Goal: Transaction & Acquisition: Purchase product/service

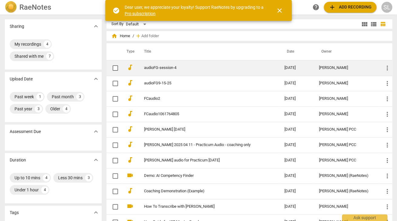
click at [160, 69] on link "audioFG-session-4" at bounding box center [203, 68] width 119 height 5
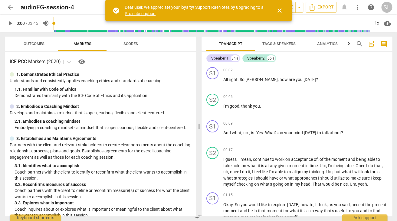
click at [280, 7] on span "close" at bounding box center [279, 10] width 7 height 7
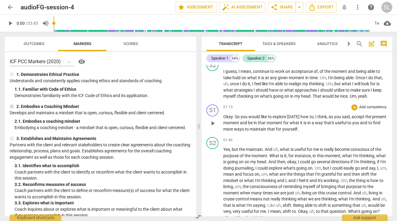
scroll to position [87, 0]
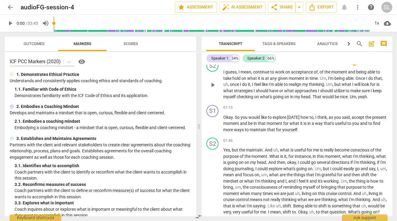
click at [317, 96] on span "That" at bounding box center [318, 96] width 10 height 5
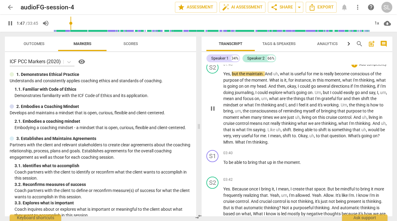
scroll to position [159, 0]
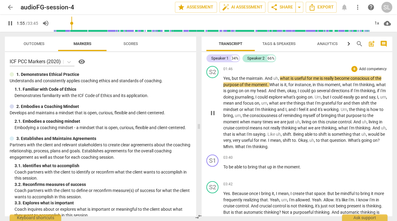
click at [322, 139] on span "that" at bounding box center [325, 140] width 9 height 5
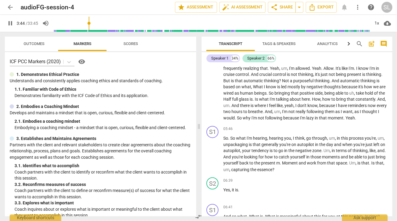
scroll to position [291, 0]
click at [315, 116] on span "lazy" at bounding box center [310, 117] width 8 height 5
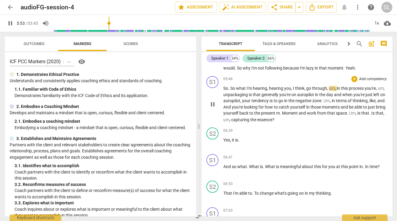
scroll to position [342, 0]
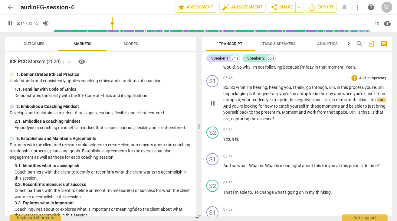
click at [332, 101] on span "," at bounding box center [331, 99] width 2 height 5
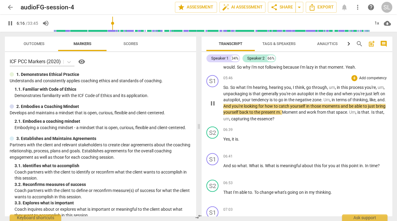
type input "377"
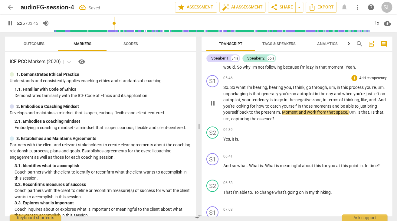
click at [282, 112] on span "." at bounding box center [281, 112] width 2 height 5
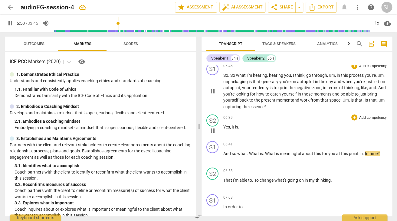
scroll to position [364, 0]
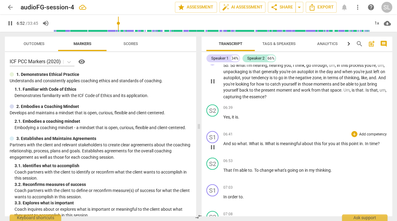
click at [364, 144] on span "." at bounding box center [364, 143] width 2 height 5
type input "414"
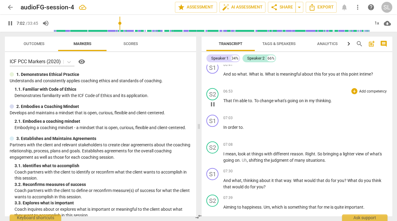
scroll to position [445, 0]
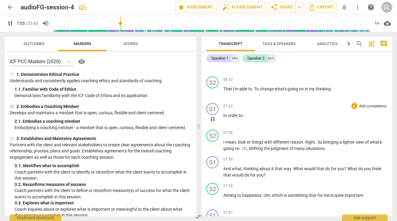
click at [243, 116] on span "." at bounding box center [243, 115] width 1 height 5
type input "428"
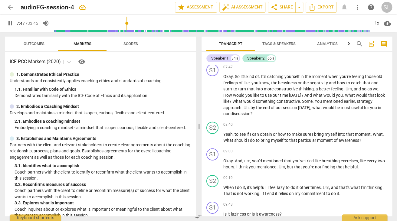
scroll to position [595, 0]
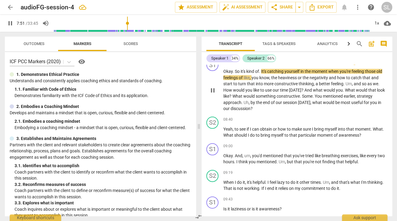
click at [262, 71] on p "Okay . So it's kind of . It's catching yourself in the moment when you're feeli…" at bounding box center [305, 90] width 164 height 44
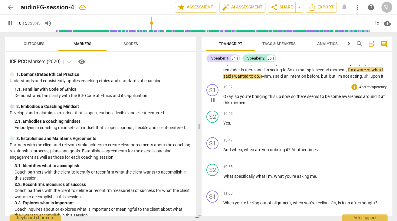
scroll to position [769, 0]
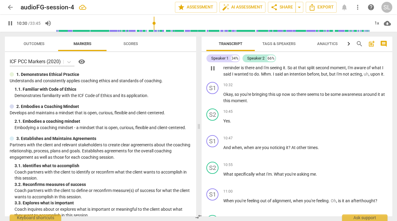
click at [382, 74] on p "I guess . I mean , I don't Know , because it is lack of awareness . But uh , th…" at bounding box center [305, 68] width 164 height 19
type input "632"
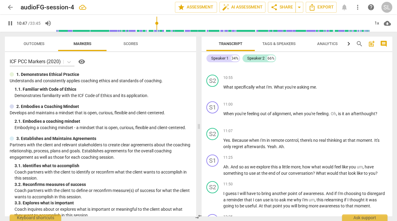
scroll to position [856, 0]
click at [292, 63] on span "At" at bounding box center [293, 60] width 5 height 5
type input "654"
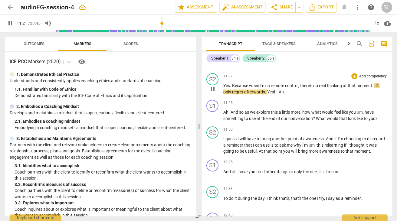
scroll to position [915, 0]
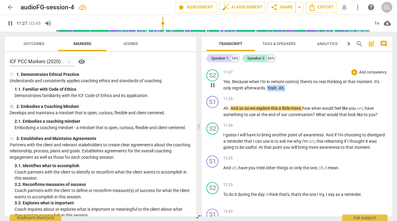
drag, startPoint x: 267, startPoint y: 94, endPoint x: 285, endPoint y: 94, distance: 17.9
click at [285, 91] on p "Yes . Because when I'm in remote control , there's no real thinking at that mom…" at bounding box center [305, 85] width 164 height 12
type input "689"
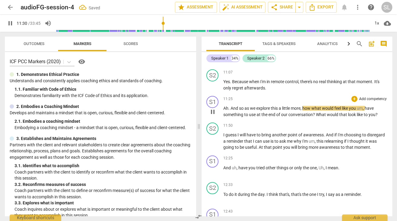
click at [224, 111] on span "Ah" at bounding box center [225, 108] width 5 height 5
type input "692"
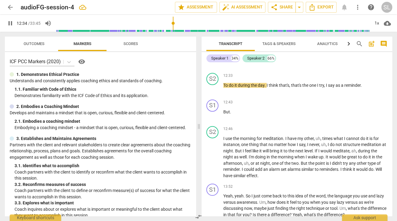
scroll to position [1018, 0]
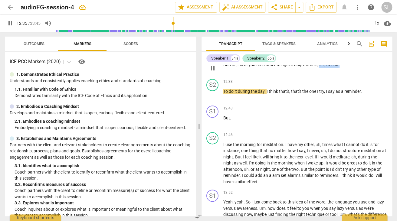
drag, startPoint x: 319, startPoint y: 70, endPoint x: 344, endPoint y: 69, distance: 24.8
click at [344, 68] on p "And uh , have you tried other things or only the one , Uh , I mean ." at bounding box center [305, 65] width 164 height 6
type input "758"
click at [224, 94] on span "To" at bounding box center [225, 91] width 5 height 5
type input "765"
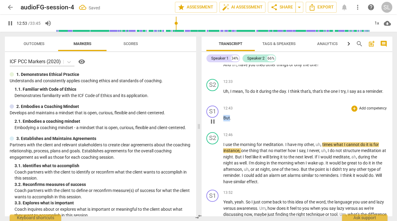
drag, startPoint x: 224, startPoint y: 124, endPoint x: 230, endPoint y: 123, distance: 5.8
click at [230, 120] on span "But" at bounding box center [226, 118] width 7 height 5
type input "774"
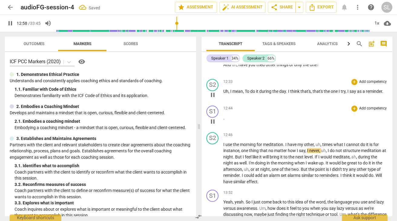
click at [300, 94] on span "think" at bounding box center [295, 91] width 10 height 5
click at [224, 147] on span "I" at bounding box center [224, 144] width 2 height 5
type input "765"
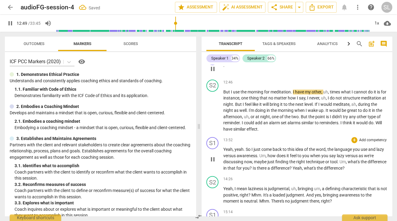
scroll to position [1071, 0]
click at [248, 132] on p "But I use the morning for meditation . I have my other , uh , times what I cann…" at bounding box center [305, 111] width 164 height 44
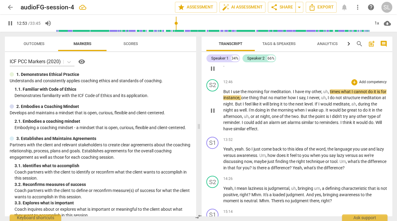
click at [237, 131] on span "similar" at bounding box center [239, 128] width 13 height 5
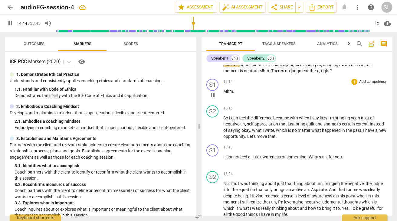
scroll to position [1201, 0]
click at [274, 160] on p "I just noticed a little awareness of something . What's uh , for you ." at bounding box center [305, 157] width 164 height 6
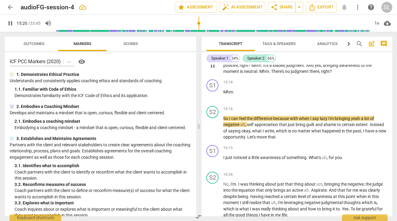
click at [332, 74] on span "?" at bounding box center [331, 71] width 2 height 5
type input "922"
click at [227, 94] on span "Mhm" at bounding box center [228, 91] width 10 height 5
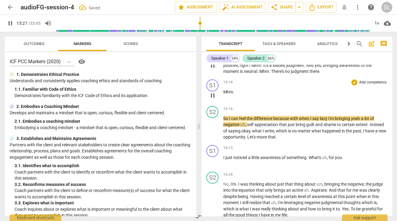
click at [227, 94] on span "Mhm" at bounding box center [228, 91] width 10 height 5
click at [233, 94] on span "." at bounding box center [233, 91] width 1 height 5
type input "919"
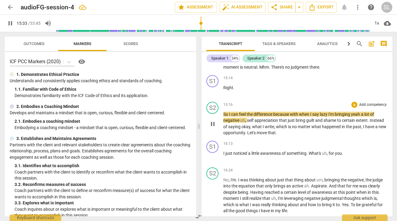
scroll to position [1205, 0]
click at [293, 69] on span "judgment" at bounding box center [300, 66] width 19 height 5
click at [228, 116] on span "So" at bounding box center [226, 113] width 6 height 5
type input "921"
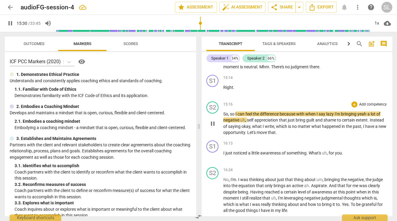
click at [296, 116] on span "because" at bounding box center [288, 113] width 17 height 5
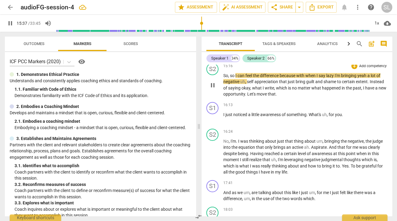
scroll to position [1245, 0]
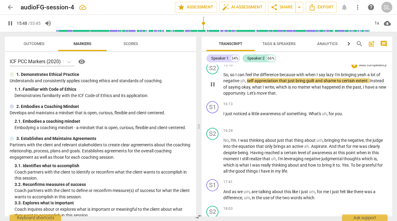
click at [233, 83] on span "negative" at bounding box center [231, 80] width 17 height 5
click at [227, 83] on span "negative" at bounding box center [231, 80] width 17 height 5
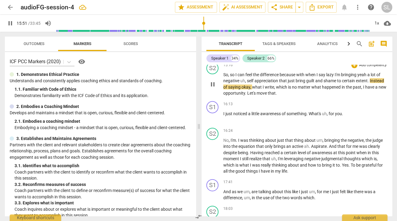
click at [247, 83] on span "self" at bounding box center [251, 80] width 8 height 5
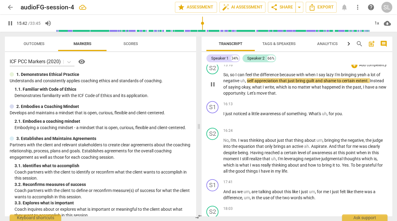
click at [232, 83] on span "negative" at bounding box center [231, 80] width 17 height 5
click at [256, 83] on span "appreciation" at bounding box center [266, 80] width 25 height 5
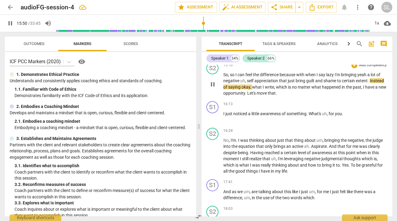
click at [255, 83] on span "appreciation" at bounding box center [266, 80] width 25 height 5
click at [250, 95] on span "Let's" at bounding box center [251, 92] width 9 height 5
click at [275, 95] on span "that" at bounding box center [272, 92] width 8 height 5
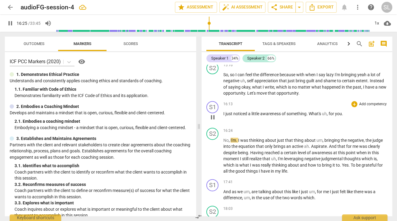
click at [326, 116] on span "uh" at bounding box center [324, 113] width 5 height 5
click at [330, 116] on span "for" at bounding box center [332, 113] width 6 height 5
type input "987"
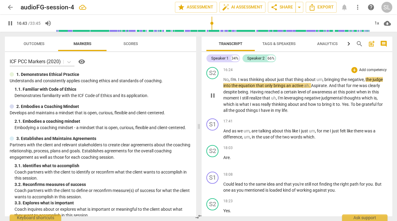
scroll to position [1307, 0]
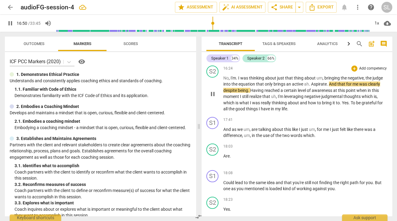
click at [291, 87] on span "an" at bounding box center [289, 84] width 6 height 5
type input "1011"
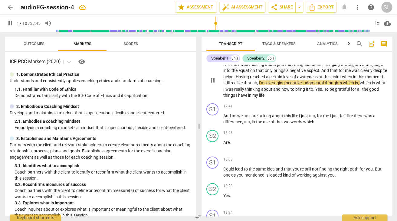
scroll to position [1322, 0]
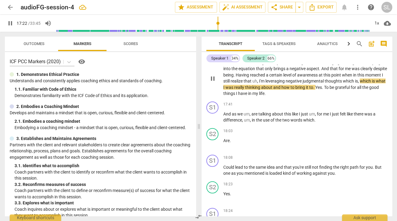
click at [300, 93] on p "No , I'm . I was thinking about just that thing about um , bringing the negativ…" at bounding box center [305, 78] width 164 height 37
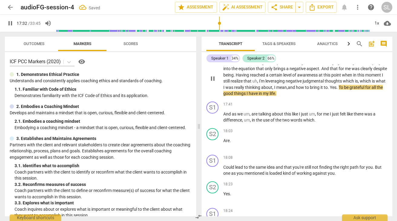
click at [357, 94] on p "No , I'm . I was thinking about just that thing about um , bringing the negativ…" at bounding box center [305, 78] width 164 height 37
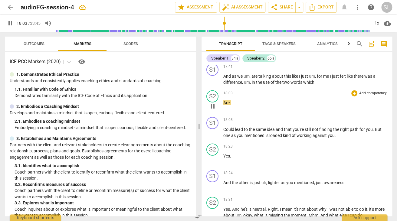
scroll to position [1360, 0]
click at [314, 85] on span "which" at bounding box center [308, 82] width 11 height 5
type input "1088"
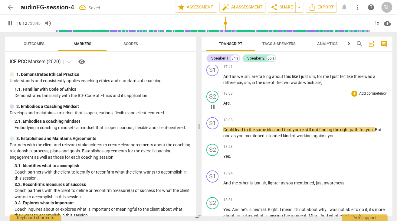
click at [230, 106] on span "." at bounding box center [230, 103] width 1 height 5
type input "1093"
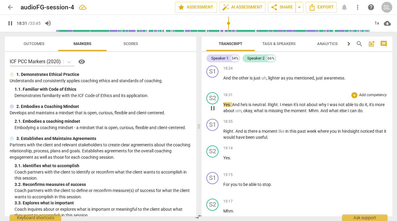
scroll to position [1465, 0]
click at [245, 106] on span "he's" at bounding box center [245, 104] width 8 height 5
type input "1116"
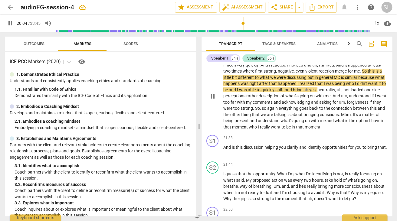
scroll to position [1666, 0]
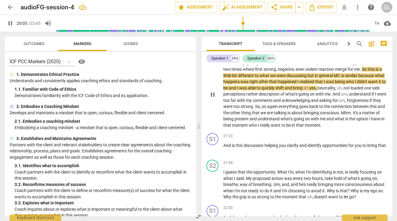
click at [296, 128] on span "in" at bounding box center [294, 125] width 4 height 5
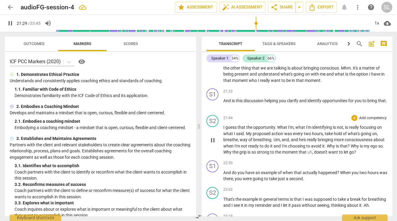
scroll to position [1711, 0]
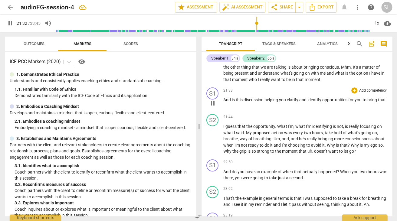
click at [232, 103] on p "And is this discussion helping you clarify and identify opportunities for you t…" at bounding box center [305, 100] width 164 height 6
type input "1293"
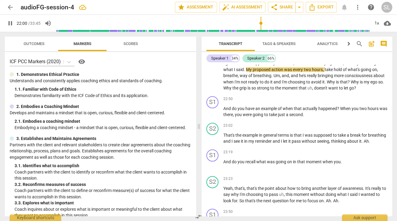
scroll to position [1777, 0]
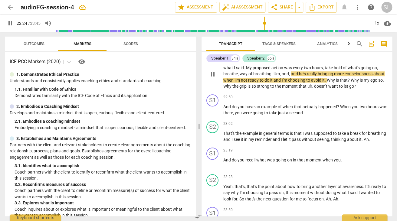
click at [302, 76] on span "he's" at bounding box center [303, 73] width 8 height 5
type input "1346"
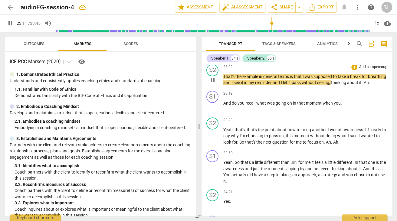
scroll to position [1836, 0]
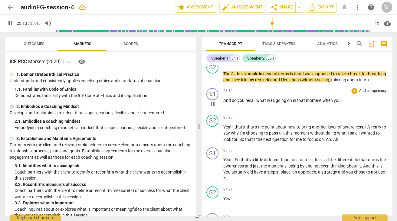
click at [342, 104] on p "And do you recall what was going on in that moment when you ." at bounding box center [305, 100] width 164 height 6
type input "1395"
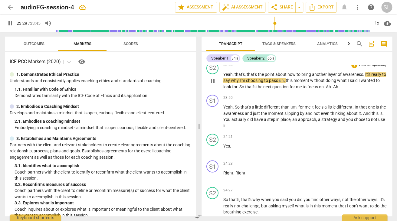
scroll to position [1889, 0]
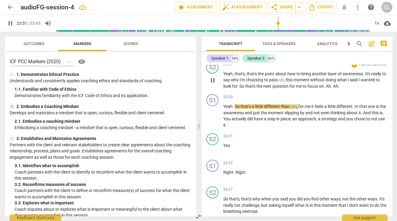
click at [339, 89] on span "." at bounding box center [338, 86] width 1 height 5
type input "1433"
click at [224, 109] on span "Yeah" at bounding box center [227, 106] width 9 height 5
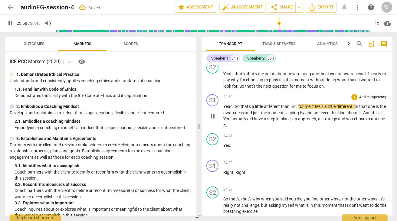
type input "1438"
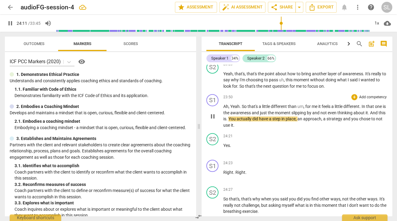
click at [237, 121] on span "You" at bounding box center [232, 118] width 8 height 5
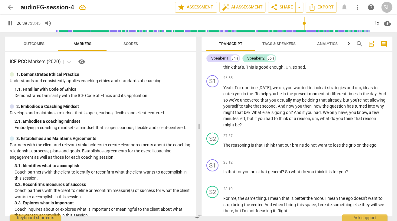
scroll to position [2186, 0]
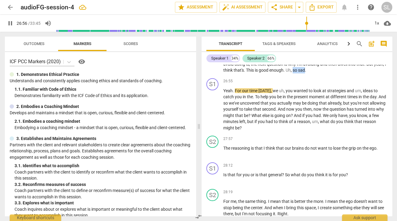
drag, startPoint x: 294, startPoint y: 83, endPoint x: 306, endPoint y: 83, distance: 11.5
click at [306, 74] on p "Me , the thing is , is not happening when I'm in that automatic um , self respo…" at bounding box center [305, 54] width 164 height 37
type input "1617"
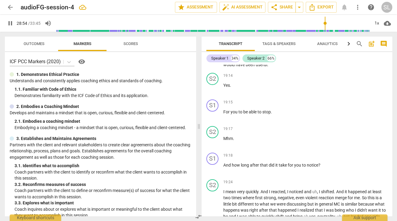
scroll to position [1427, 0]
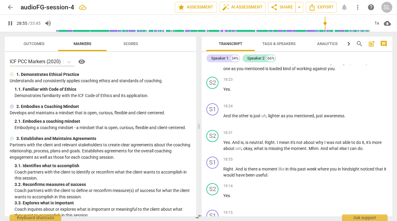
click at [284, 44] on span "Tags & Speakers" at bounding box center [278, 43] width 33 height 5
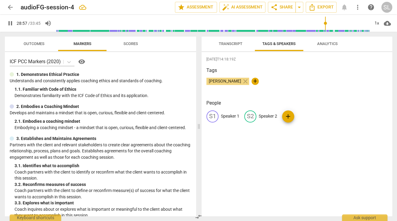
click at [226, 117] on p "Speaker 1" at bounding box center [230, 116] width 18 height 6
type input "1738"
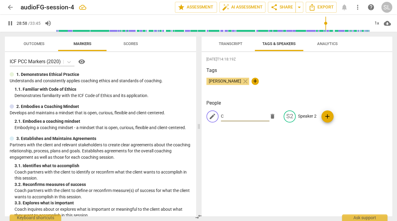
type input "Co"
type input "1739"
type input "Coa"
type input "1739"
type input "Coach"
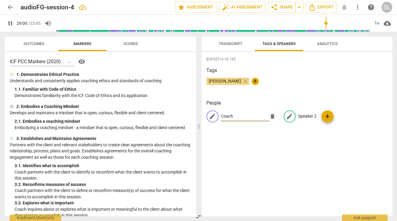
type input "1741"
type input "Coach"
click at [307, 116] on p "Speaker 2" at bounding box center [307, 116] width 18 height 6
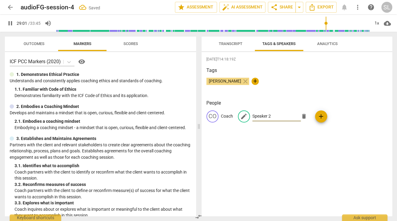
type input "1742"
type input "Cli"
type input "1742"
type input "Client"
type input "1744"
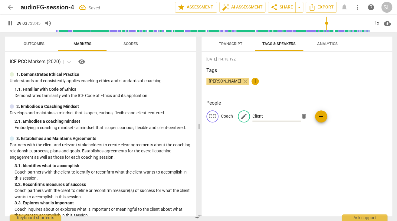
type input "Client"
click at [338, 142] on div "2025-09-22T14:18:19Z Tags Susan Liebold close + People CO Coach edit Client del…" at bounding box center [296, 134] width 191 height 164
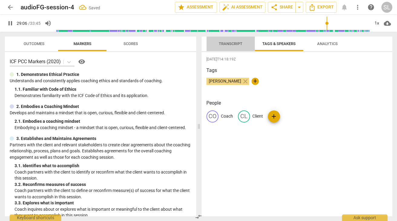
click at [228, 43] on span "Transcript" at bounding box center [231, 43] width 24 height 5
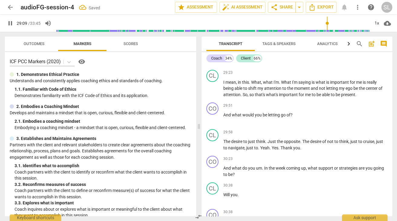
click at [11, 24] on span "pause" at bounding box center [10, 23] width 7 height 7
type input "1749"
click at [323, 7] on span "Export" at bounding box center [320, 7] width 25 height 7
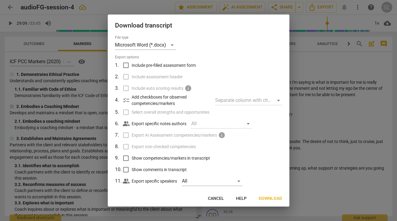
click at [270, 198] on span "Download" at bounding box center [270, 199] width 23 height 6
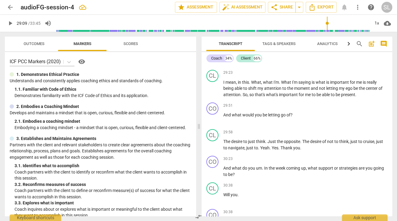
click at [386, 5] on div "SL" at bounding box center [386, 7] width 11 height 11
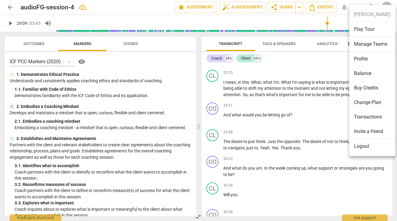
click at [386, 5] on ul "Susan Liebold Play Tour Manage Teams Profile Balance Buy Credits Change Plan Tr…" at bounding box center [372, 80] width 46 height 151
click at [297, 82] on div at bounding box center [198, 110] width 397 height 221
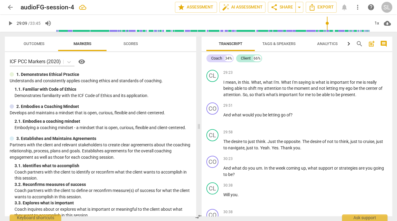
click at [11, 8] on span "arrow_back" at bounding box center [10, 7] width 7 height 7
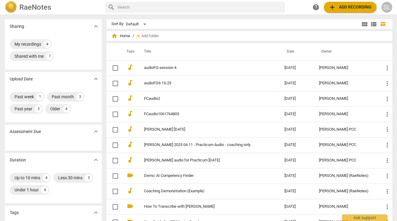
click at [349, 5] on span "add Add recording" at bounding box center [350, 7] width 43 height 7
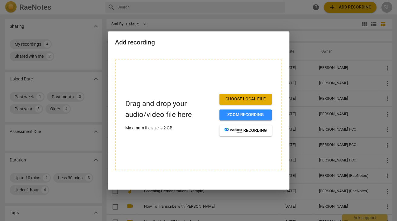
click at [250, 99] on span "Choose local file" at bounding box center [245, 99] width 43 height 6
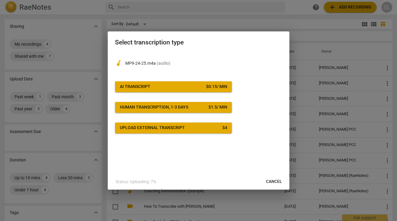
click at [175, 88] on span "AI Transcript $ 0.15 / min" at bounding box center [173, 87] width 107 height 6
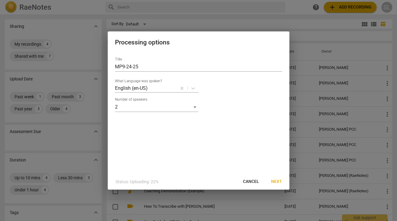
click at [276, 180] on span "Next" at bounding box center [276, 182] width 11 height 6
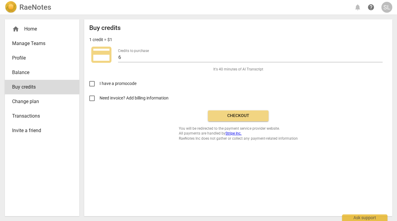
click at [243, 118] on span "Checkout" at bounding box center [238, 116] width 51 height 6
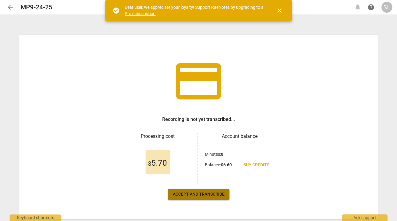
click at [197, 192] on span "Accept and transcribe" at bounding box center [199, 195] width 52 height 6
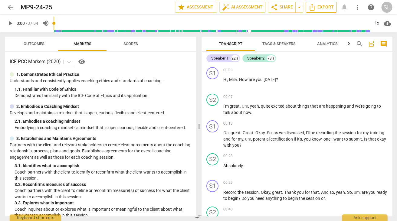
click at [323, 6] on span "Export" at bounding box center [320, 7] width 25 height 7
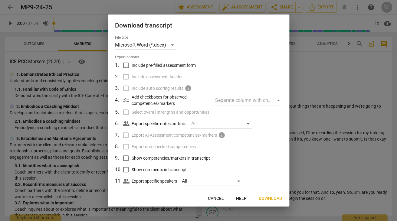
click at [270, 198] on span "Download" at bounding box center [270, 199] width 23 height 6
